Goal: Task Accomplishment & Management: Use online tool/utility

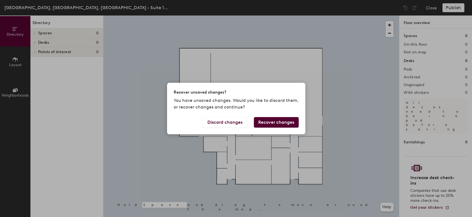
click at [274, 121] on button "Recover changes" at bounding box center [276, 122] width 45 height 11
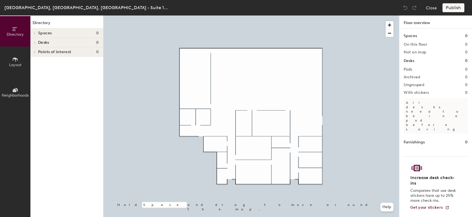
click at [7, 58] on button "Layout" at bounding box center [15, 61] width 30 height 30
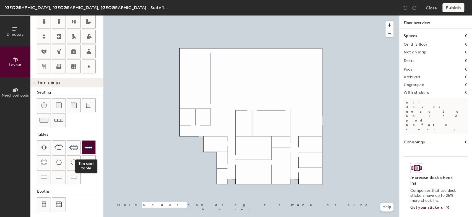
scroll to position [131, 0]
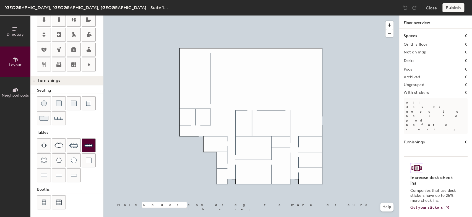
click at [89, 144] on img at bounding box center [88, 145] width 9 height 9
drag, startPoint x: 95, startPoint y: 67, endPoint x: 103, endPoint y: 74, distance: 10.4
click at [95, 67] on button at bounding box center [89, 65] width 14 height 14
type input "20"
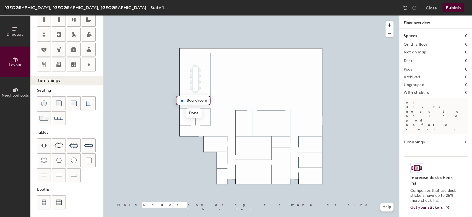
type input "Boardroom"
click at [59, 144] on img at bounding box center [59, 145] width 9 height 6
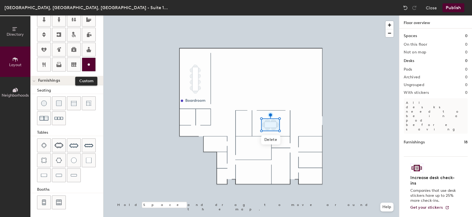
click at [90, 64] on icon at bounding box center [88, 64] width 7 height 7
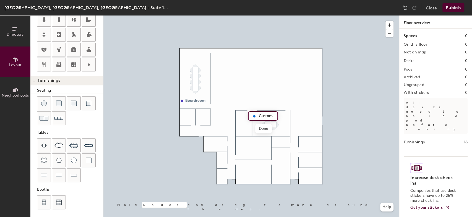
type input "20"
type input "NJ Conf. Rm A"
click at [270, 129] on span "Done" at bounding box center [271, 128] width 16 height 9
click at [86, 64] on icon at bounding box center [88, 64] width 7 height 7
type input "20"
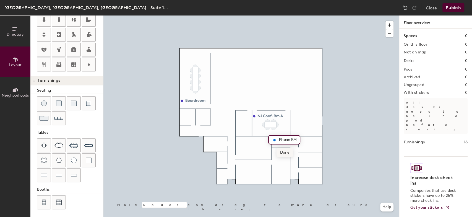
type input "Phone RM"
click at [289, 151] on span "Done" at bounding box center [285, 152] width 16 height 9
click at [46, 66] on icon at bounding box center [44, 64] width 7 height 7
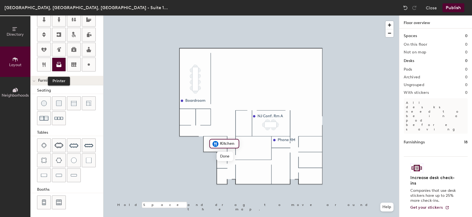
type input "20"
type input "Pantry"
click at [60, 65] on icon at bounding box center [58, 65] width 5 height 3
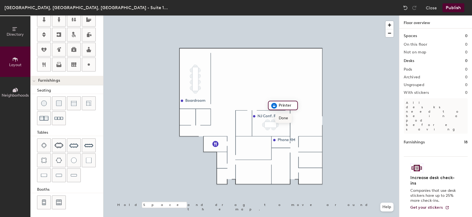
click at [283, 117] on span "Done" at bounding box center [283, 117] width 16 height 9
click at [90, 49] on icon at bounding box center [88, 49] width 7 height 7
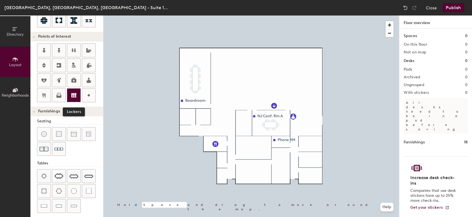
scroll to position [70, 0]
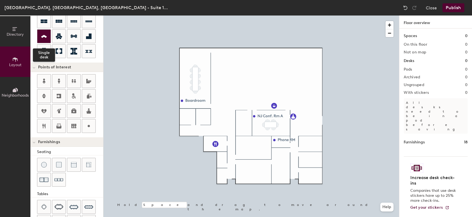
click at [43, 33] on icon at bounding box center [44, 36] width 7 height 6
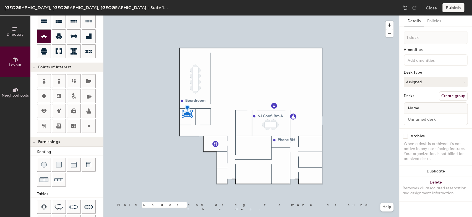
click at [46, 36] on icon at bounding box center [44, 36] width 7 height 6
click at [44, 36] on icon at bounding box center [44, 36] width 6 height 3
click at [45, 35] on icon at bounding box center [44, 36] width 6 height 3
drag, startPoint x: 45, startPoint y: 37, endPoint x: 100, endPoint y: 75, distance: 67.5
click at [44, 37] on icon at bounding box center [44, 36] width 7 height 6
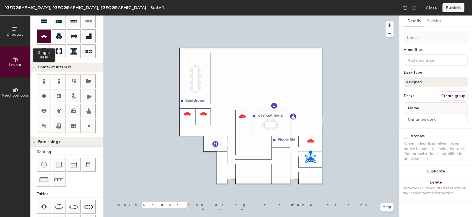
click at [42, 35] on icon at bounding box center [44, 36] width 7 height 6
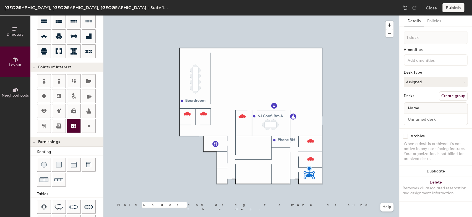
click at [77, 125] on icon at bounding box center [74, 126] width 7 height 7
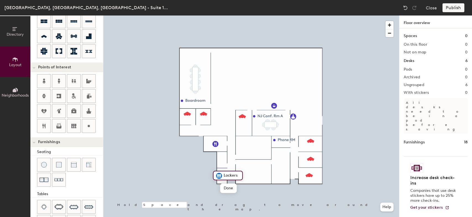
drag, startPoint x: 89, startPoint y: 121, endPoint x: 98, endPoint y: 121, distance: 9.4
click at [90, 121] on div at bounding box center [88, 125] width 13 height 13
type input "20"
type input "Wellness Rm"
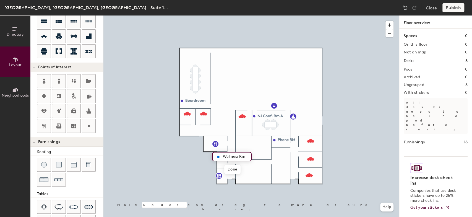
click at [283, 15] on div at bounding box center [251, 15] width 296 height 0
click at [277, 150] on span "Edit" at bounding box center [277, 151] width 14 height 9
type input "20"
click at [291, 139] on input "Phone RM" at bounding box center [288, 140] width 20 height 8
drag, startPoint x: 291, startPoint y: 139, endPoint x: 297, endPoint y: 138, distance: 6.2
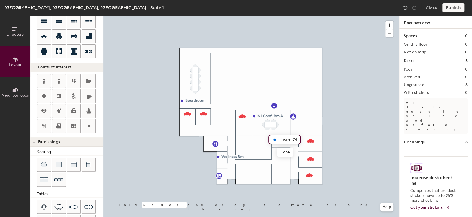
click at [298, 138] on div "Phone RM" at bounding box center [285, 139] width 32 height 9
type input "Phone Rm"
drag, startPoint x: 90, startPoint y: 125, endPoint x: 100, endPoint y: 126, distance: 10.5
click at [90, 125] on icon at bounding box center [88, 126] width 7 height 7
type input "20"
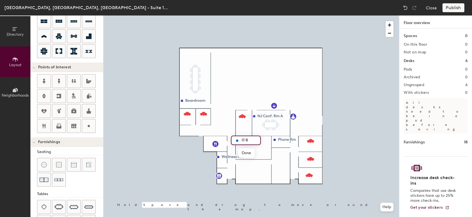
type input "IT Rm"
drag, startPoint x: 87, startPoint y: 124, endPoint x: 101, endPoint y: 129, distance: 15.7
click at [89, 125] on icon at bounding box center [88, 126] width 7 height 7
type input "20"
type input "Mailroom"
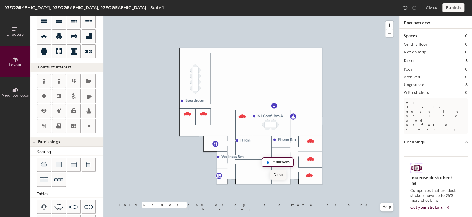
click at [278, 174] on span "Done" at bounding box center [278, 174] width 16 height 9
drag, startPoint x: 47, startPoint y: 124, endPoint x: 61, endPoint y: 133, distance: 15.9
click at [58, 130] on div at bounding box center [70, 104] width 66 height 60
click at [352, 15] on div at bounding box center [251, 15] width 296 height 0
type input "100"
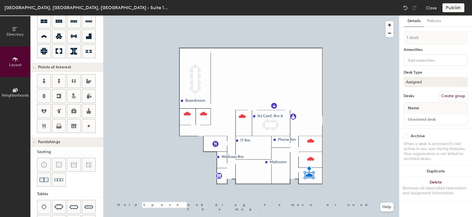
click at [458, 95] on button "Create group" at bounding box center [453, 95] width 29 height 9
type input "P"
type input "Office 1"
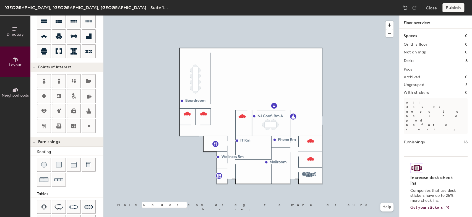
click at [309, 15] on div at bounding box center [251, 15] width 296 height 0
type input "100"
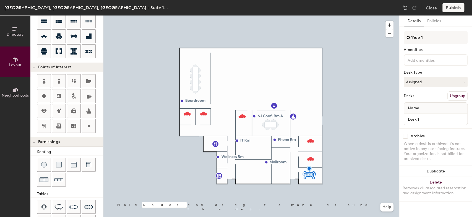
click at [407, 137] on input "checkbox" at bounding box center [405, 136] width 5 height 5
checkbox input "false"
click at [458, 95] on button "Create group" at bounding box center [453, 95] width 29 height 9
drag, startPoint x: 424, startPoint y: 38, endPoint x: 403, endPoint y: 38, distance: 21.0
click at [403, 38] on div "Details Policies Pod 32 Amenities Desk Type Assigned Desks Ungroup Name Desk 1 …" at bounding box center [436, 115] width 73 height 201
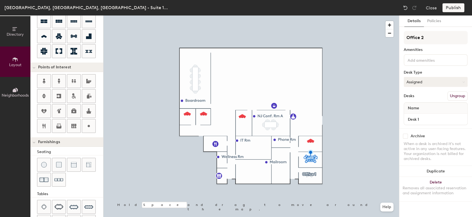
type input "Office 2"
click at [442, 77] on button "Assigned" at bounding box center [436, 82] width 64 height 10
click at [423, 115] on div "Hoteled" at bounding box center [431, 115] width 55 height 8
click at [405, 134] on input "checkbox" at bounding box center [405, 136] width 5 height 5
checkbox input "true"
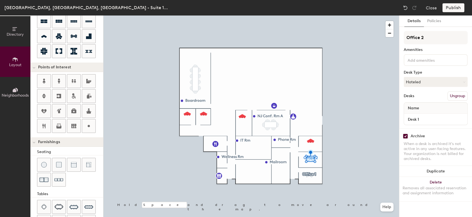
click at [313, 15] on div at bounding box center [251, 15] width 296 height 0
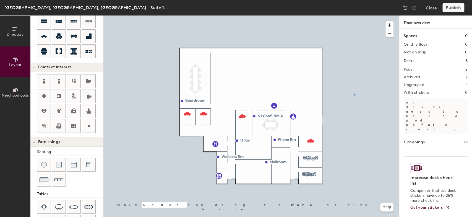
click at [354, 15] on div at bounding box center [251, 15] width 296 height 0
type input "100"
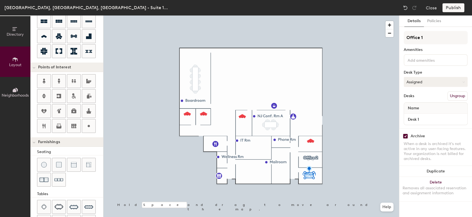
click at [458, 82] on button "Assigned" at bounding box center [436, 82] width 64 height 10
click at [427, 115] on div "Hoteled" at bounding box center [431, 115] width 55 height 8
checkbox input "false"
click at [450, 97] on button "Create group" at bounding box center [453, 95] width 29 height 9
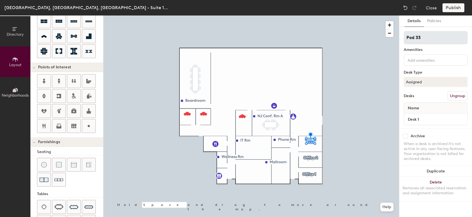
drag, startPoint x: 430, startPoint y: 39, endPoint x: 404, endPoint y: 39, distance: 25.5
click at [404, 39] on input "Pod 33" at bounding box center [436, 37] width 64 height 13
type input "Office 3"
click at [463, 81] on icon at bounding box center [464, 82] width 2 height 2
click at [425, 114] on div "Hoteled" at bounding box center [431, 115] width 55 height 8
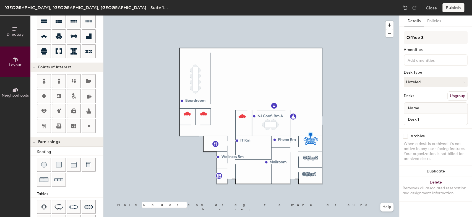
click at [406, 136] on input "checkbox" at bounding box center [405, 136] width 5 height 5
checkbox input "true"
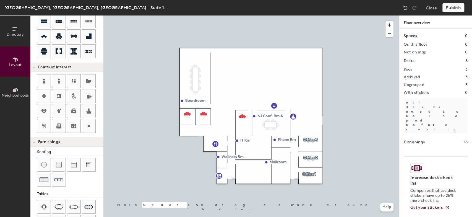
type input "100"
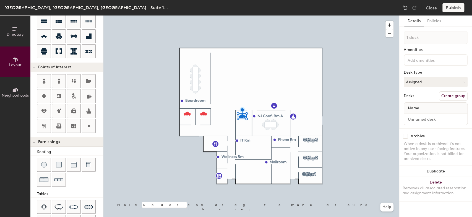
click at [449, 95] on button "Create group" at bounding box center [453, 95] width 29 height 9
type input "P"
type input "Office 4"
click at [465, 82] on button "Assigned" at bounding box center [436, 82] width 64 height 10
click at [421, 115] on div "Hoteled" at bounding box center [431, 115] width 55 height 8
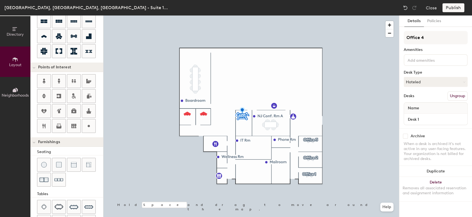
click at [406, 136] on input "checkbox" at bounding box center [405, 136] width 5 height 5
checkbox input "false"
click at [451, 96] on button "Create group" at bounding box center [453, 95] width 29 height 9
drag, startPoint x: 422, startPoint y: 37, endPoint x: 403, endPoint y: 36, distance: 19.7
click at [403, 36] on div "Details Policies Pod 35 Amenities Desk Type Assigned Desks Ungroup Name Desk 1 …" at bounding box center [436, 115] width 73 height 201
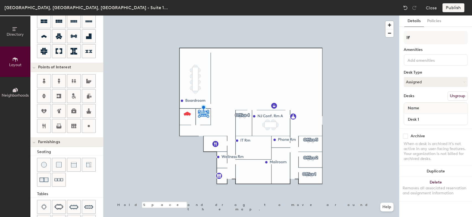
type input "I"
type input "Office 5"
click at [452, 80] on button "Assigned" at bounding box center [436, 82] width 64 height 10
click at [422, 114] on div "Hoteled" at bounding box center [431, 115] width 55 height 8
click at [407, 137] on input "checkbox" at bounding box center [405, 136] width 5 height 5
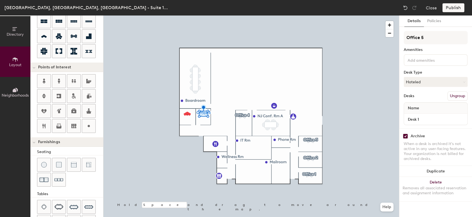
checkbox input "false"
click at [454, 93] on button "Create group" at bounding box center [453, 95] width 29 height 9
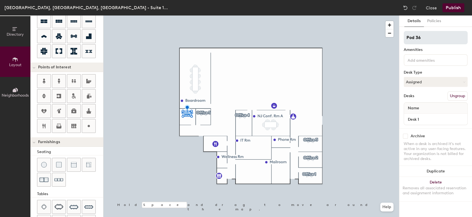
drag, startPoint x: 426, startPoint y: 37, endPoint x: 407, endPoint y: 36, distance: 19.1
click at [407, 36] on input "Pod 36" at bounding box center [436, 37] width 64 height 13
type input "Office 6"
click at [431, 82] on button "Assigned" at bounding box center [436, 82] width 64 height 10
click at [422, 115] on div "Hoteled" at bounding box center [431, 115] width 55 height 8
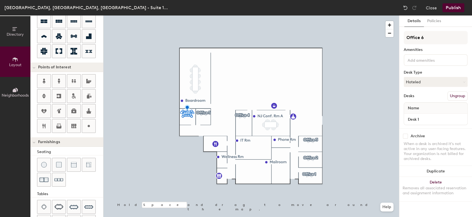
click at [406, 134] on input "checkbox" at bounding box center [405, 136] width 5 height 5
checkbox input "true"
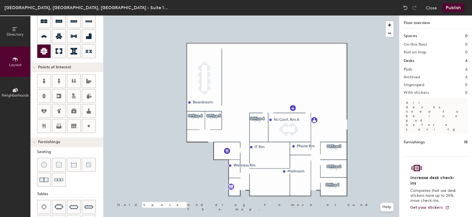
click at [45, 51] on icon at bounding box center [44, 51] width 7 height 7
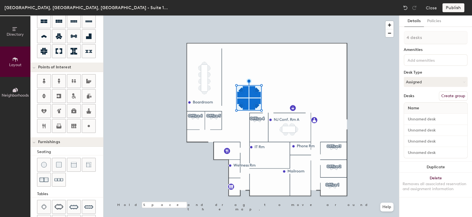
type input "240"
type input "1 desk"
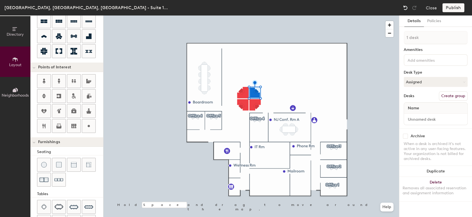
click at [405, 6] on img at bounding box center [406, 8] width 6 height 6
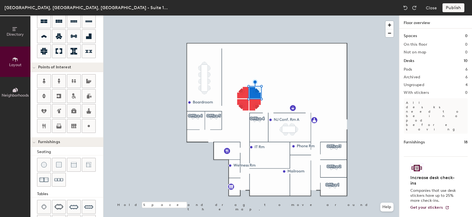
click at [252, 15] on div at bounding box center [251, 15] width 296 height 0
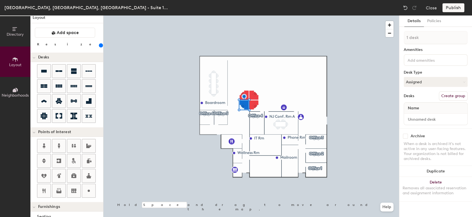
scroll to position [1, 0]
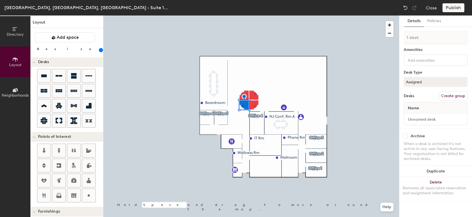
click at [252, 15] on div at bounding box center [251, 15] width 296 height 0
click at [452, 95] on button "Create group" at bounding box center [453, 95] width 29 height 9
click at [405, 7] on img at bounding box center [406, 8] width 6 height 6
click at [405, 9] on img at bounding box center [406, 8] width 6 height 6
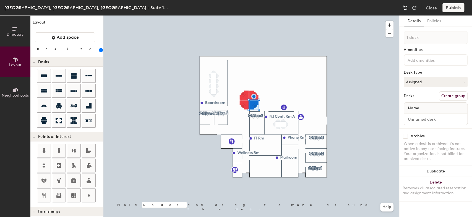
click at [405, 9] on img at bounding box center [406, 8] width 6 height 6
click at [404, 8] on img at bounding box center [406, 8] width 6 height 6
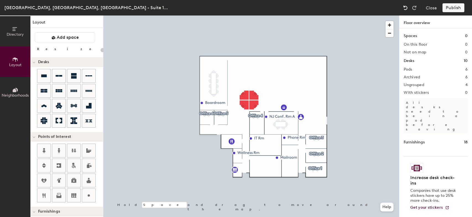
click at [404, 8] on img at bounding box center [406, 8] width 6 height 6
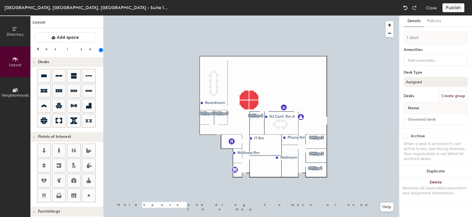
click at [404, 8] on img at bounding box center [406, 8] width 6 height 6
type input "240"
type input "4 desks"
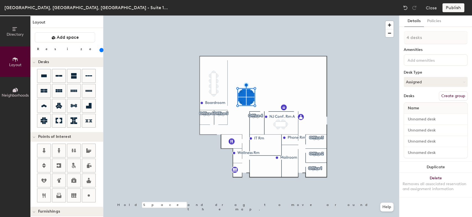
drag, startPoint x: 66, startPoint y: 49, endPoint x: 62, endPoint y: 50, distance: 4.4
click at [100, 50] on input "range" at bounding box center [100, 50] width 0 height 4
drag, startPoint x: 62, startPoint y: 50, endPoint x: 59, endPoint y: 51, distance: 2.8
type input "140"
click at [100, 51] on input "range" at bounding box center [100, 50] width 0 height 4
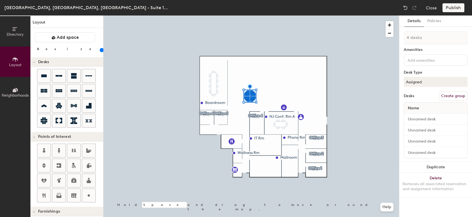
type input "1 desk"
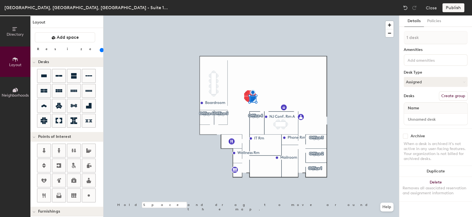
click at [454, 96] on button "Create group" at bounding box center [453, 95] width 29 height 9
drag, startPoint x: 427, startPoint y: 38, endPoint x: 399, endPoint y: 40, distance: 28.0
click at [399, 40] on div "Details Policies Pod 37 Amenities Desk Type Assigned Desks Ungroup Name Desk 1 …" at bounding box center [435, 115] width 73 height 201
type input "Desk 1"
type input "140"
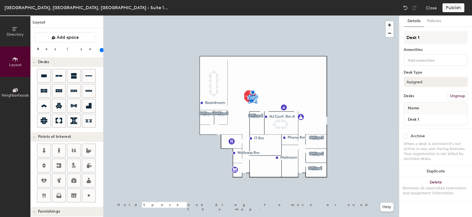
click at [465, 81] on icon at bounding box center [464, 82] width 2 height 2
click at [420, 115] on div "Hoteled" at bounding box center [431, 115] width 55 height 8
click at [406, 136] on input "checkbox" at bounding box center [405, 136] width 5 height 5
checkbox input "true"
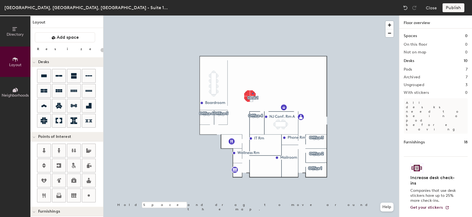
click at [252, 15] on div at bounding box center [251, 15] width 296 height 0
type input "140"
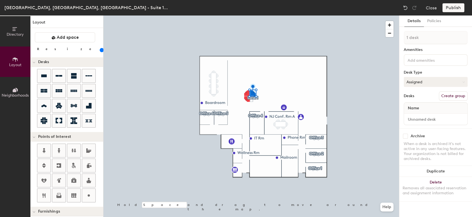
click at [459, 81] on button "Assigned" at bounding box center [436, 82] width 64 height 10
click at [423, 113] on div "Hoteled" at bounding box center [431, 115] width 55 height 8
click at [458, 96] on button "Create group" at bounding box center [453, 95] width 29 height 9
type input "P"
type input "Desk 2"
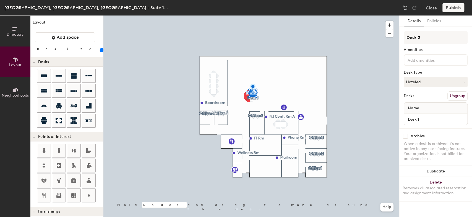
click at [405, 136] on input "checkbox" at bounding box center [405, 136] width 5 height 5
checkbox input "true"
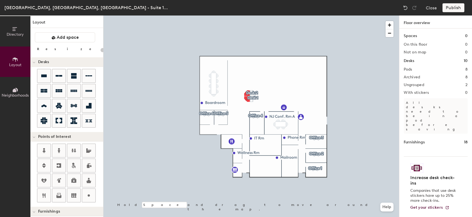
type input "140"
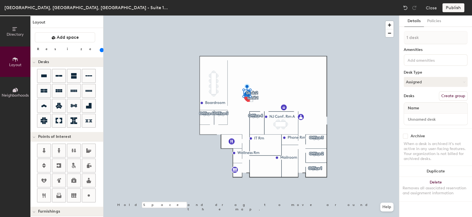
click at [455, 95] on button "Create group" at bounding box center [453, 95] width 29 height 9
drag, startPoint x: 428, startPoint y: 36, endPoint x: 402, endPoint y: 36, distance: 25.5
click at [403, 36] on div "Details Policies Pod 39 Amenities Desk Type Assigned Desks Ungroup Name Desk 1 …" at bounding box center [436, 115] width 73 height 201
type input "Desk 3"
click at [458, 81] on button "Assigned" at bounding box center [436, 82] width 64 height 10
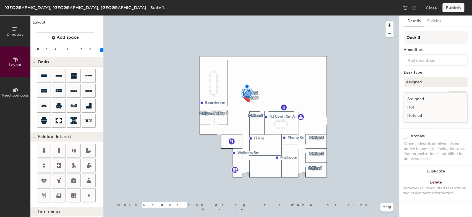
click at [423, 112] on div "Hoteled" at bounding box center [431, 115] width 55 height 8
click at [406, 136] on input "checkbox" at bounding box center [405, 136] width 5 height 5
checkbox input "false"
click at [450, 94] on button "Create group" at bounding box center [453, 95] width 29 height 9
drag, startPoint x: 424, startPoint y: 37, endPoint x: 403, endPoint y: 38, distance: 21.1
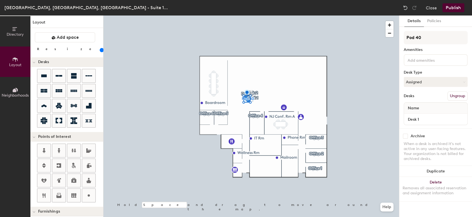
click at [403, 38] on div "Details Policies Pod 40 Amenities Desk Type Assigned Desks Ungroup Name Desk 1 …" at bounding box center [436, 115] width 73 height 201
type input "Desk 5"
click at [407, 138] on input "checkbox" at bounding box center [405, 136] width 5 height 5
checkbox input "true"
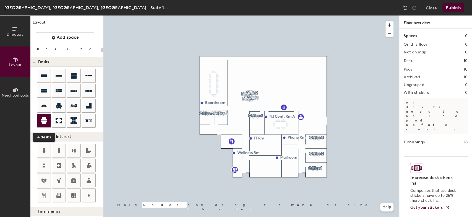
click at [45, 119] on icon at bounding box center [44, 120] width 7 height 7
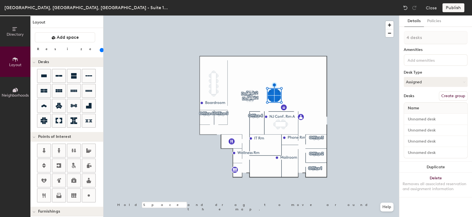
type input "140"
click at [100, 50] on input "range" at bounding box center [100, 50] width 0 height 4
click at [448, 96] on button "Create group" at bounding box center [453, 95] width 29 height 9
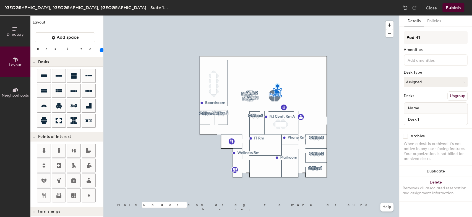
click at [460, 95] on button "Ungroup" at bounding box center [458, 95] width 20 height 9
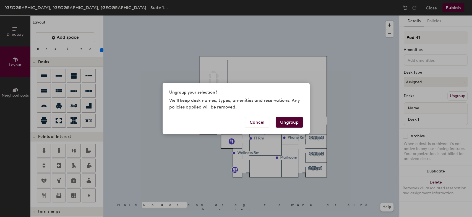
click at [292, 122] on button "Ungroup" at bounding box center [289, 122] width 27 height 11
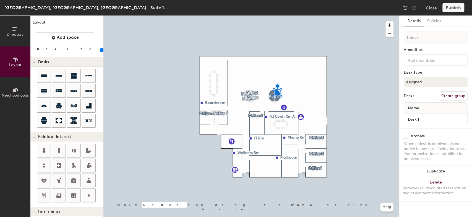
click at [448, 94] on button "Create group" at bounding box center [453, 95] width 29 height 9
drag, startPoint x: 428, startPoint y: 39, endPoint x: 403, endPoint y: 43, distance: 25.9
click at [403, 43] on div "Details Policies Pod 42 Amenities Desk Type Assigned Desks Ungroup Name Desk 1 …" at bounding box center [436, 115] width 73 height 201
type input "5"
type input "Desk 5"
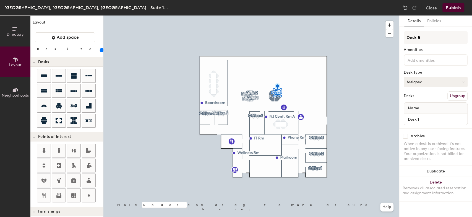
click at [427, 83] on button "Assigned" at bounding box center [436, 82] width 64 height 10
click at [425, 115] on div "Hoteled" at bounding box center [431, 115] width 55 height 8
drag, startPoint x: 407, startPoint y: 136, endPoint x: 425, endPoint y: 126, distance: 20.6
click at [425, 126] on div "Desk 5 Amenities Desk Type Hoteled Desks Ungroup Name Desk 1 Archive When a des…" at bounding box center [436, 116] width 64 height 170
click at [463, 119] on input "Desk 1" at bounding box center [435, 119] width 61 height 8
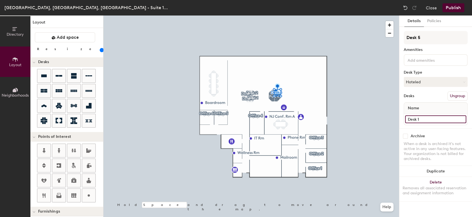
click at [423, 119] on input "Desk 1" at bounding box center [435, 119] width 61 height 8
type input "Desk 5"
click at [436, 128] on div "Archive When a desk is archived it's not active in any user-facing features. Yo…" at bounding box center [436, 148] width 73 height 40
click at [421, 118] on input "Desk 2" at bounding box center [435, 119] width 61 height 8
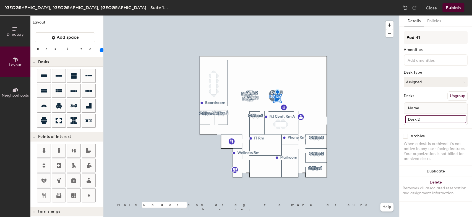
click at [419, 119] on input "Desk 2" at bounding box center [435, 119] width 61 height 8
type input "6"
type input "Desk 6"
click at [453, 80] on button "Assigned" at bounding box center [436, 82] width 64 height 10
click at [416, 112] on div "Hoteled" at bounding box center [431, 115] width 55 height 8
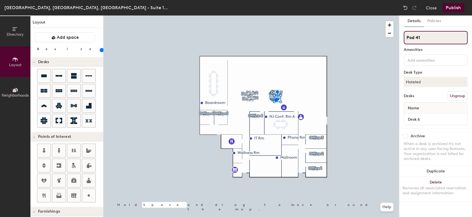
click at [424, 37] on input "Pod 41" at bounding box center [436, 37] width 64 height 13
drag, startPoint x: 412, startPoint y: 36, endPoint x: 401, endPoint y: 36, distance: 10.2
click at [401, 36] on div "Details Policies Pod 41 Amenities Desk Type Hoteled Desks Ungroup Name Desk 6 A…" at bounding box center [436, 115] width 73 height 201
type input "Desk 6"
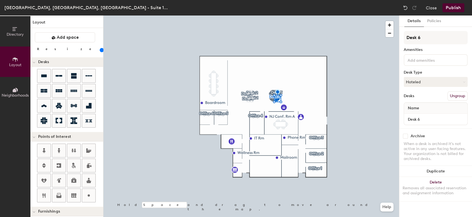
click at [270, 15] on div at bounding box center [251, 15] width 296 height 0
click at [428, 39] on input "Desk 6" at bounding box center [436, 37] width 64 height 13
drag, startPoint x: 427, startPoint y: 39, endPoint x: 417, endPoint y: 38, distance: 9.7
click at [417, 38] on input "Desk 6" at bounding box center [436, 37] width 64 height 13
type input "Desk 7"
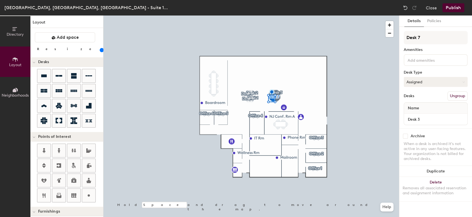
click at [456, 82] on button "Assigned" at bounding box center [436, 82] width 64 height 10
click at [423, 115] on div "Hoteled" at bounding box center [431, 115] width 55 height 8
click at [462, 119] on input "Desk 3" at bounding box center [435, 119] width 61 height 8
click at [425, 117] on input "Desk 3" at bounding box center [435, 119] width 61 height 8
type input "Desk 7"
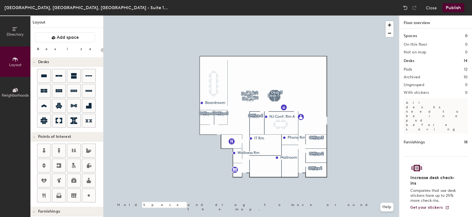
click at [276, 15] on div at bounding box center [251, 15] width 296 height 0
type input "140"
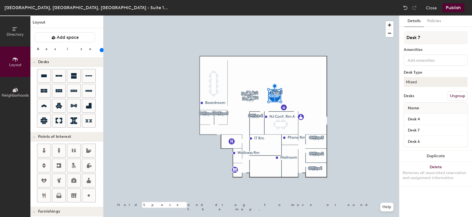
click at [452, 96] on button "Ungroup" at bounding box center [458, 95] width 20 height 9
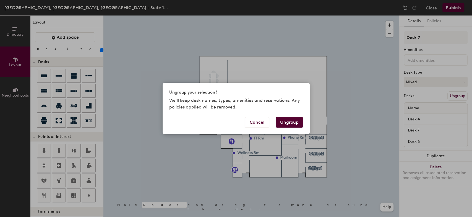
click at [291, 123] on button "Ungroup" at bounding box center [289, 122] width 27 height 11
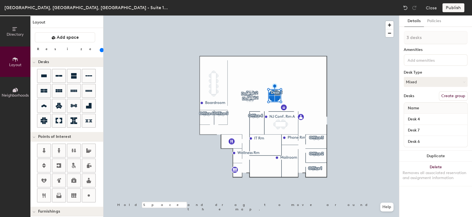
type input "1 desk"
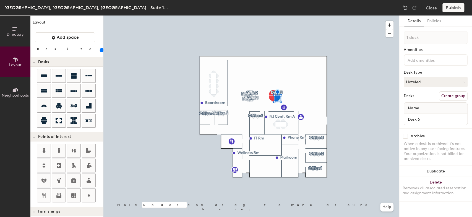
click at [452, 96] on button "Create group" at bounding box center [453, 95] width 29 height 9
type input "P"
type input "Desk 6"
click at [453, 96] on button "Create group" at bounding box center [453, 95] width 29 height 9
drag, startPoint x: 435, startPoint y: 35, endPoint x: 400, endPoint y: 35, distance: 35.7
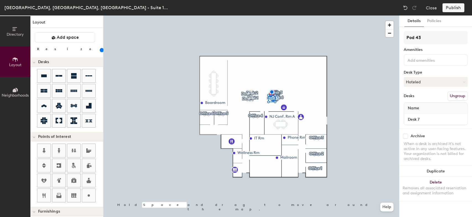
click at [392, 33] on div "Directory Layout Neighborhoods Layout Add space Resize Desks Points of Interest…" at bounding box center [236, 115] width 472 height 201
type input "Desk 7"
click at [402, 128] on div "Archive When a desk is archived it's not active in any user-facing features. Yo…" at bounding box center [436, 148] width 73 height 40
click at [456, 95] on button "Create group" at bounding box center [453, 95] width 29 height 9
drag, startPoint x: 435, startPoint y: 36, endPoint x: 402, endPoint y: 35, distance: 33.2
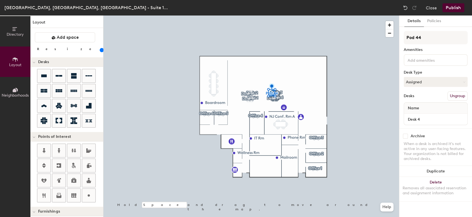
click at [402, 35] on div "Details Policies Pod 44 Amenities Desk Type Assigned Desks Ungroup Name Desk 4 …" at bounding box center [436, 115] width 73 height 201
type input "Desk 8"
click at [427, 119] on input "Desk 4" at bounding box center [435, 119] width 61 height 8
click at [424, 118] on input "Desk 4" at bounding box center [435, 119] width 61 height 8
type input "Desk 8"
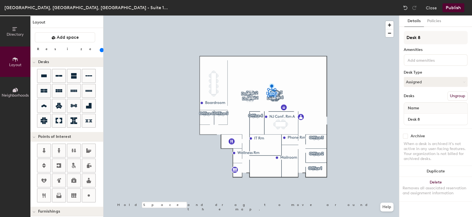
click at [407, 136] on input "checkbox" at bounding box center [405, 136] width 5 height 5
checkbox input "true"
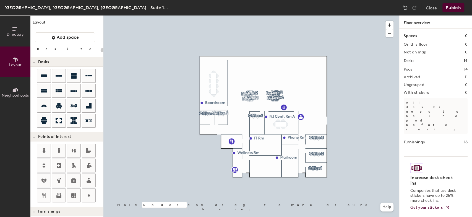
type input "140"
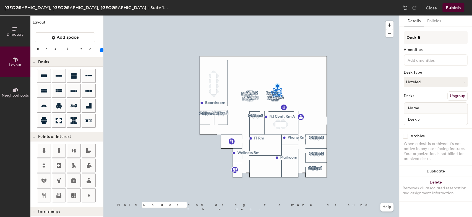
click at [408, 136] on input "checkbox" at bounding box center [405, 136] width 5 height 5
click at [406, 135] on input "checkbox" at bounding box center [405, 136] width 5 height 5
click at [406, 136] on input "checkbox" at bounding box center [405, 136] width 5 height 5
checkbox input "true"
click at [298, 15] on div at bounding box center [251, 15] width 296 height 0
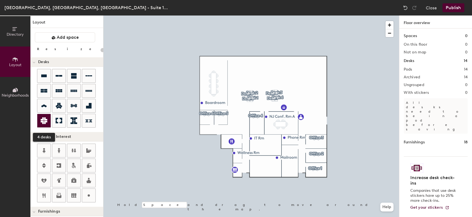
click at [46, 120] on icon at bounding box center [44, 120] width 7 height 7
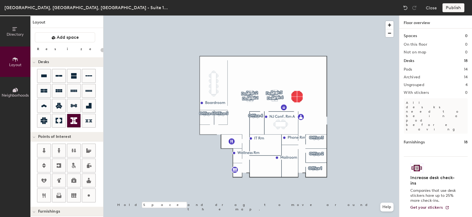
type input "140"
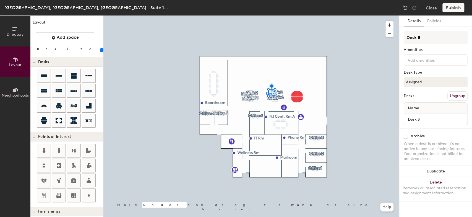
checkbox input "false"
click at [89, 194] on circle at bounding box center [89, 195] width 2 height 2
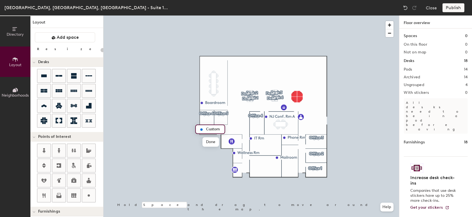
type input "20"
type input "Closet"
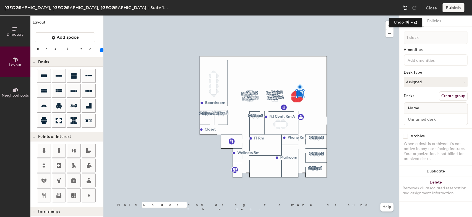
click at [404, 7] on img at bounding box center [406, 8] width 6 height 6
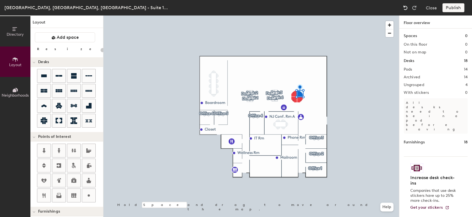
click at [404, 7] on img at bounding box center [406, 8] width 6 height 6
type input "140"
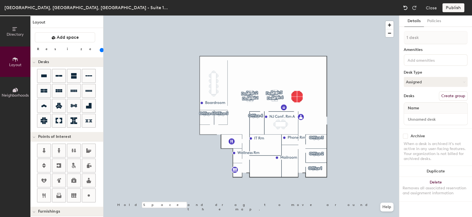
click at [404, 7] on img at bounding box center [406, 8] width 6 height 6
checkbox input "true"
click at [404, 7] on img at bounding box center [406, 8] width 6 height 6
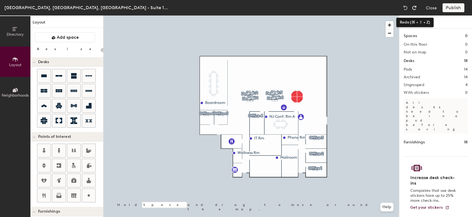
click at [414, 6] on img at bounding box center [415, 8] width 6 height 6
type input "140"
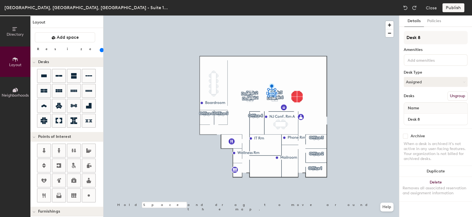
checkbox input "false"
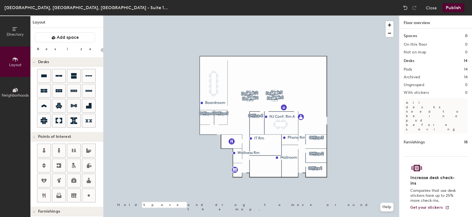
drag, startPoint x: 90, startPoint y: 198, endPoint x: 97, endPoint y: 191, distance: 9.8
click at [90, 197] on icon at bounding box center [88, 195] width 7 height 7
type input "20"
type input "Closet"
click at [346, 15] on div at bounding box center [251, 15] width 296 height 0
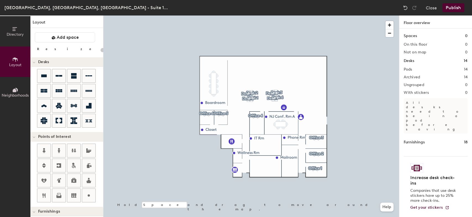
click at [454, 7] on button "Publish" at bounding box center [454, 7] width 22 height 9
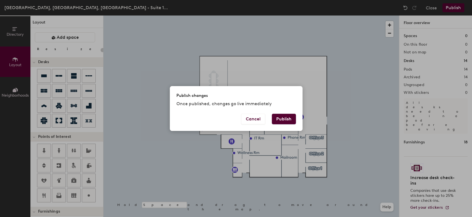
click at [287, 118] on button "Publish" at bounding box center [284, 119] width 24 height 11
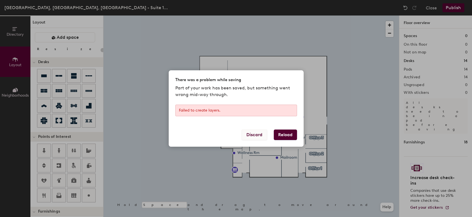
click at [260, 133] on button "Discard" at bounding box center [254, 134] width 25 height 11
type input "20"
